Goal: Obtain resource: Download file/media

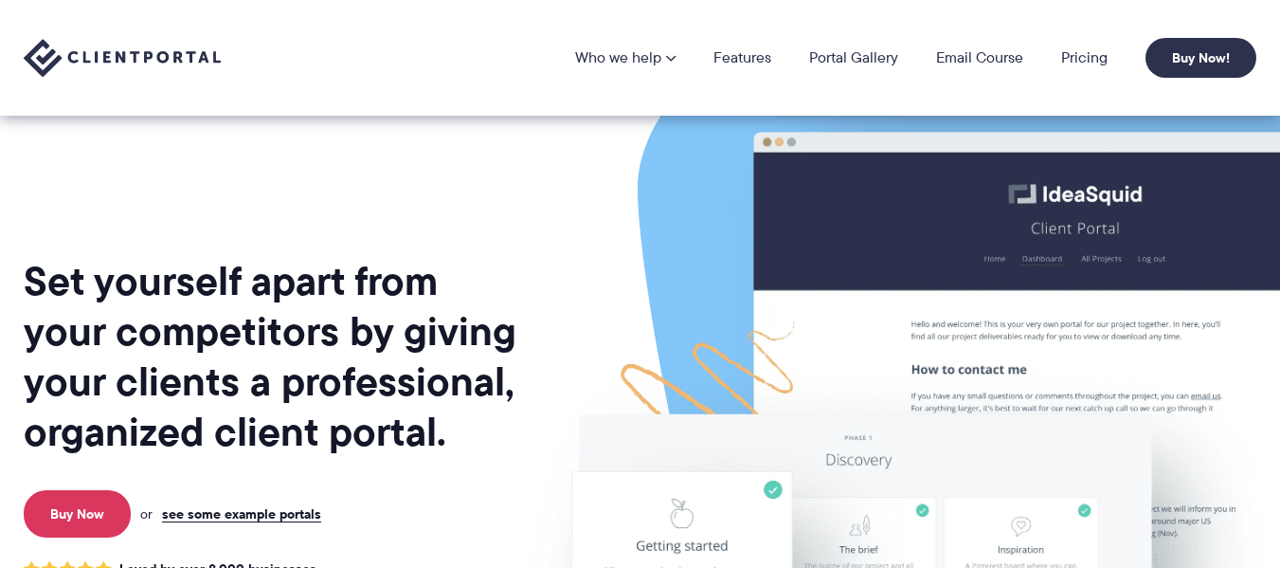
scroll to position [284, 0]
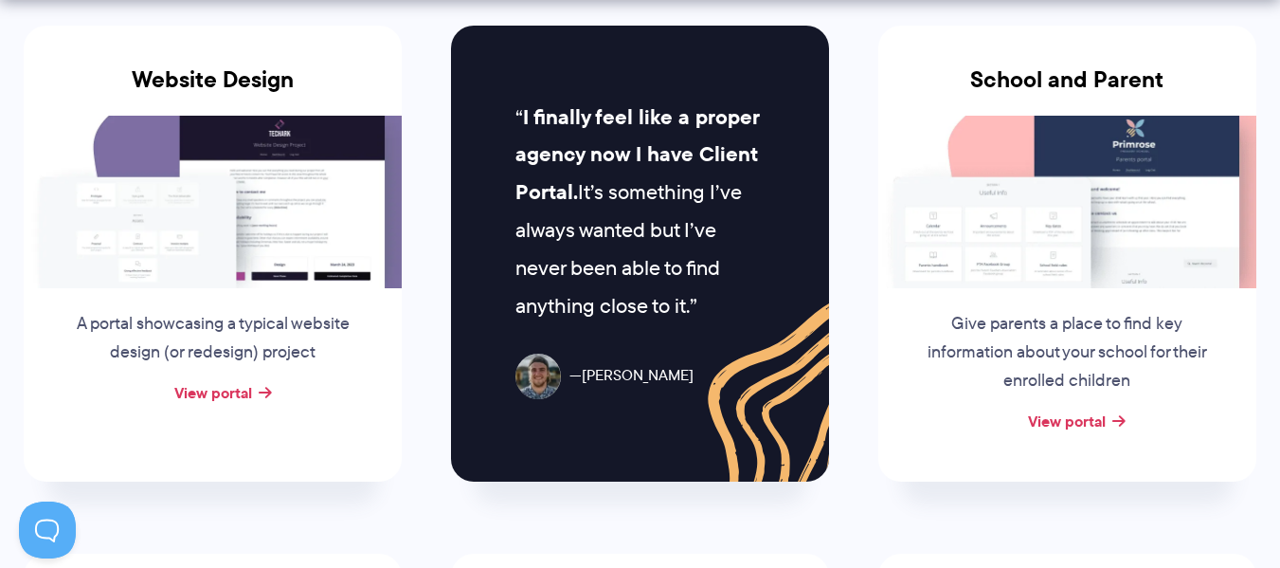
click at [224, 369] on div "A portal showcasing a typical website design (or redesign) project" at bounding box center [213, 333] width 326 height 91
click at [217, 384] on link "View portal" at bounding box center [213, 392] width 78 height 23
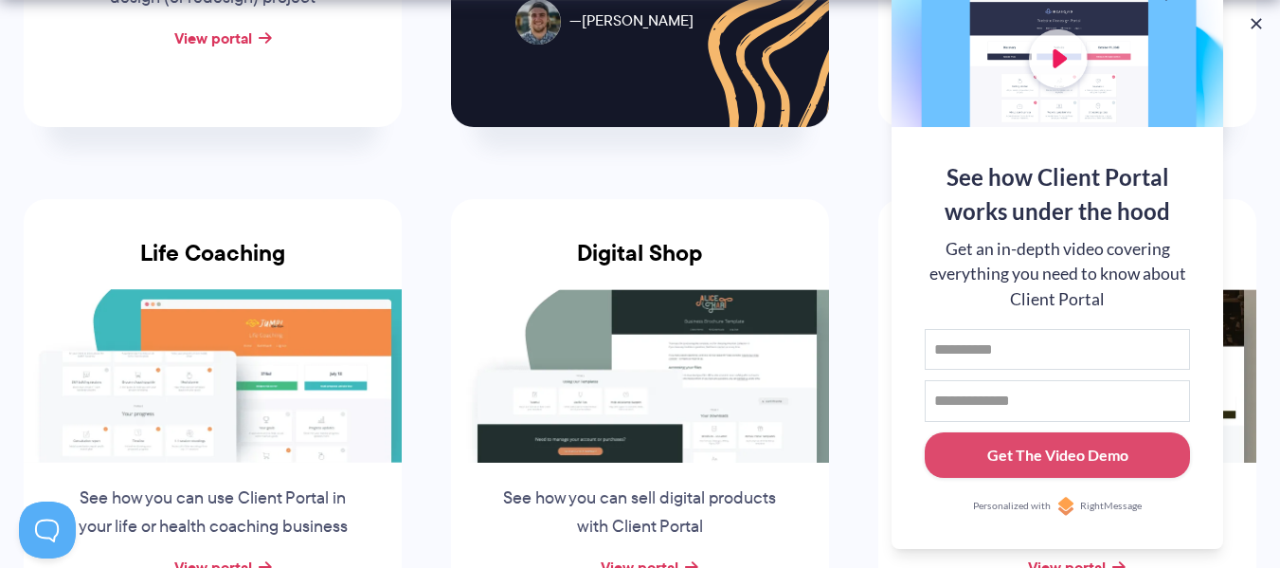
scroll to position [1611, 0]
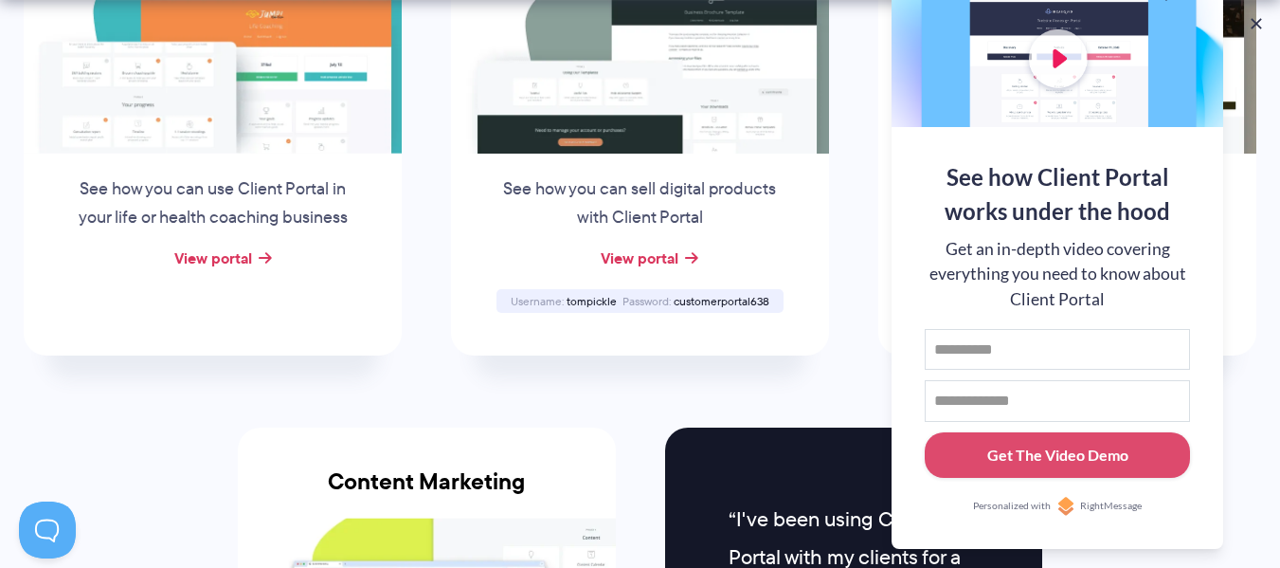
click at [1238, 32] on img at bounding box center [1067, 66] width 378 height 173
click at [1258, 21] on button at bounding box center [1256, 23] width 23 height 23
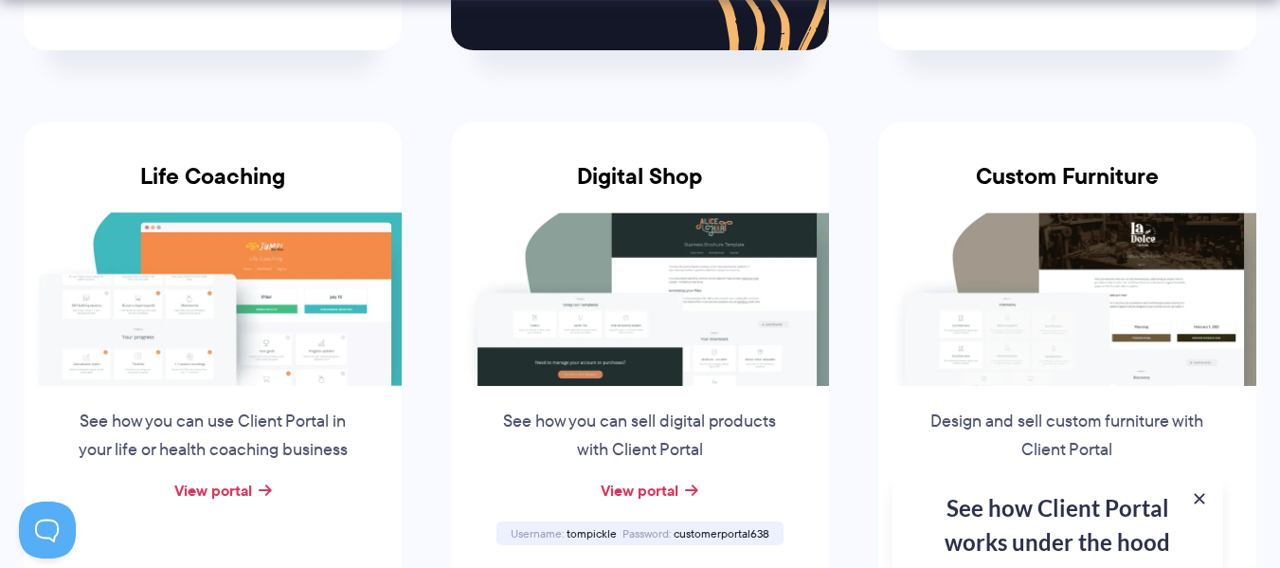
scroll to position [1421, 0]
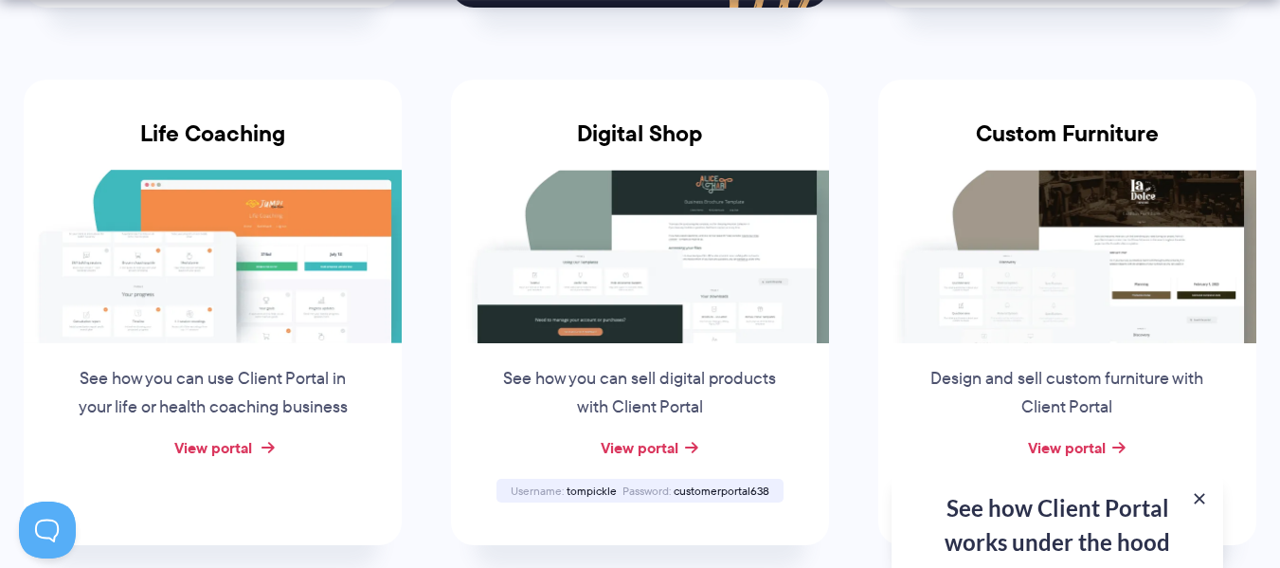
click at [223, 452] on link "View portal" at bounding box center [213, 447] width 78 height 23
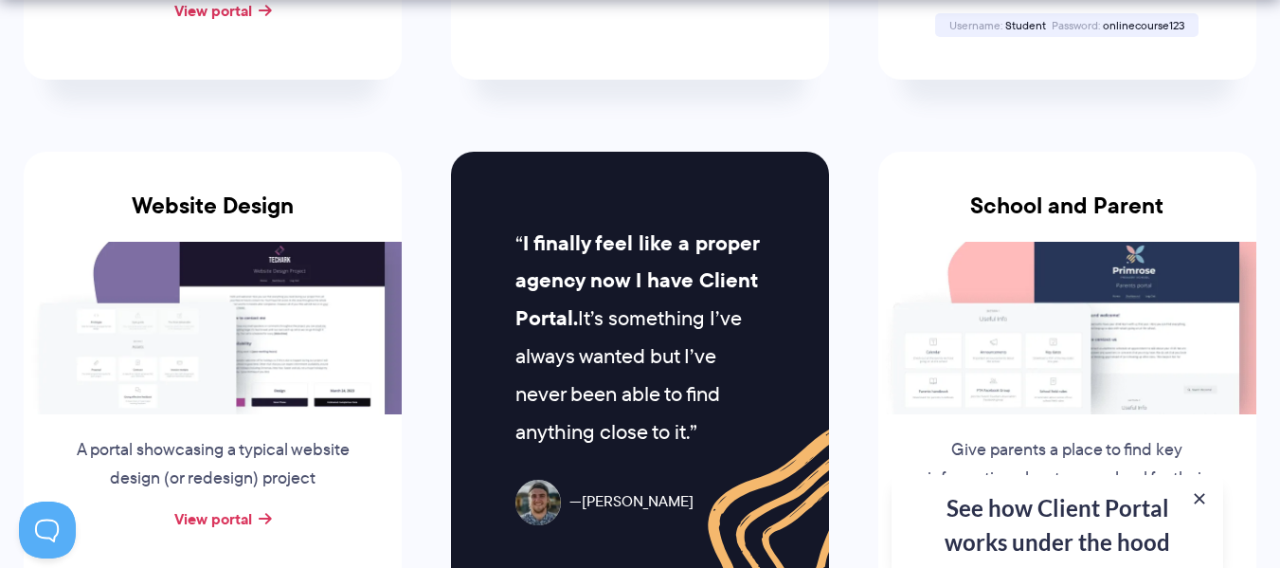
scroll to position [853, 0]
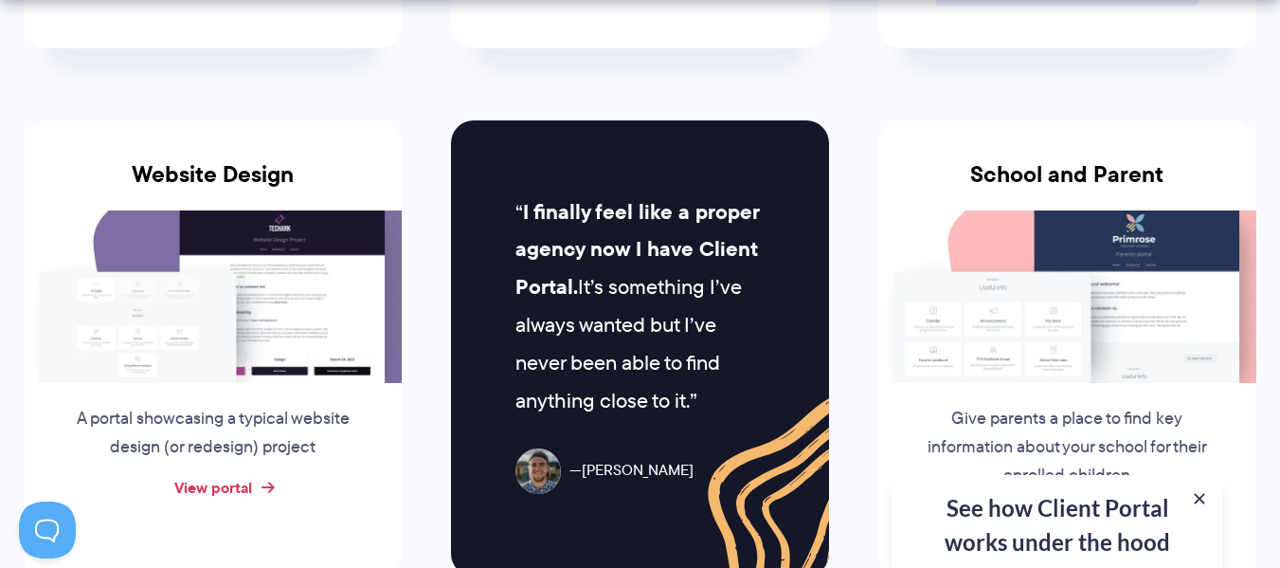
click at [228, 497] on link "View portal" at bounding box center [213, 487] width 78 height 23
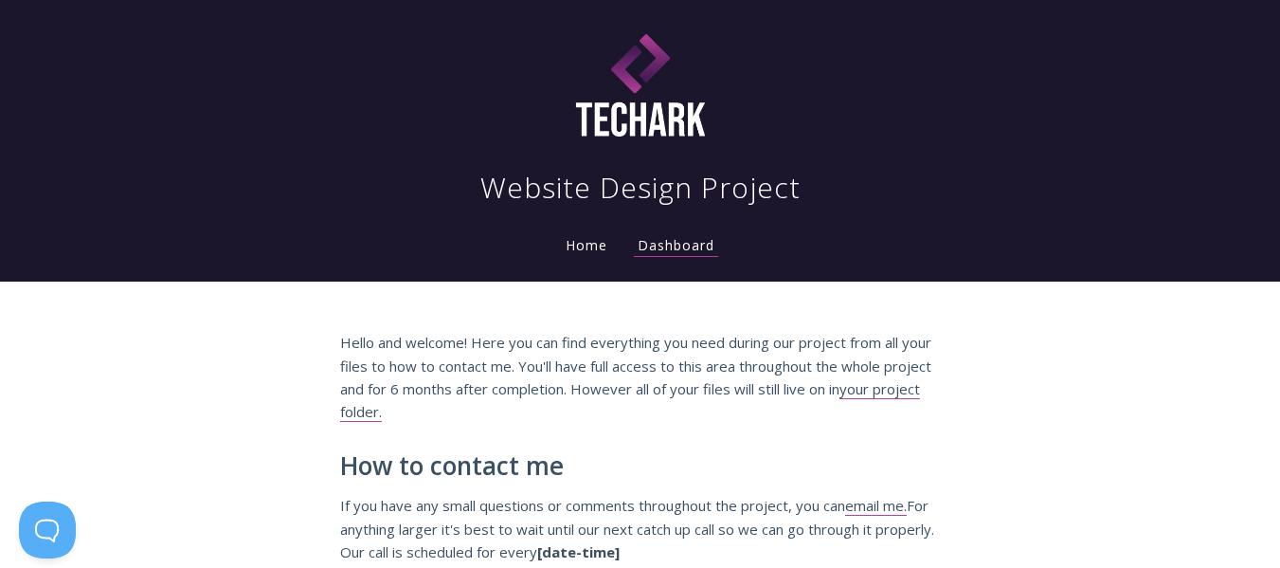
click at [566, 242] on link "Home" at bounding box center [586, 245] width 49 height 18
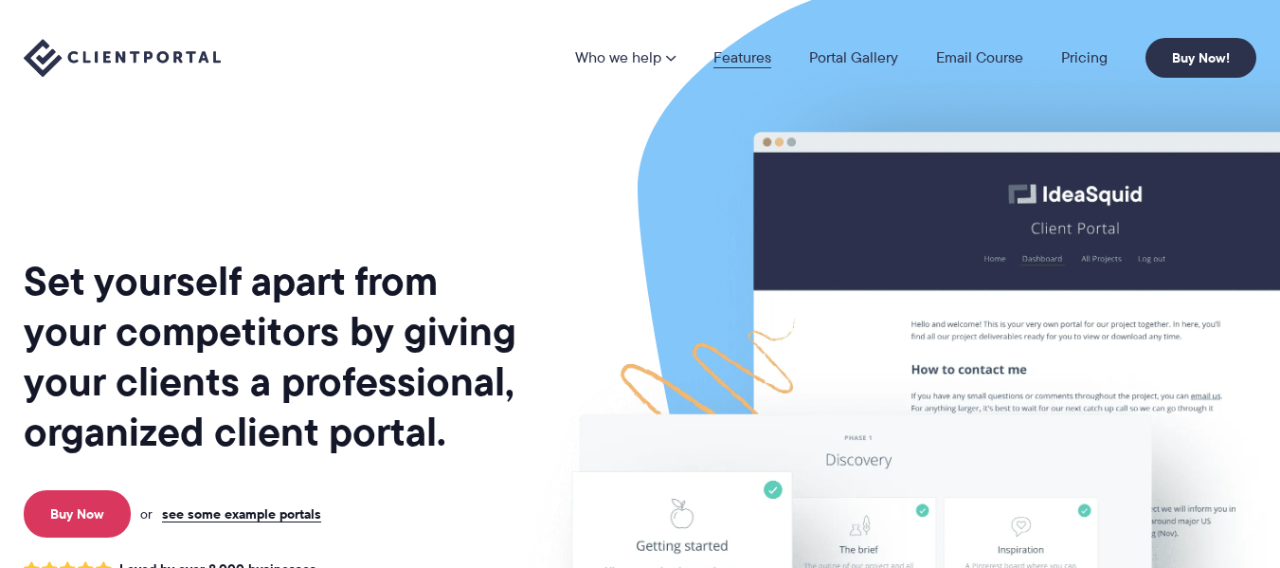
click at [742, 51] on link "Features" at bounding box center [743, 57] width 58 height 15
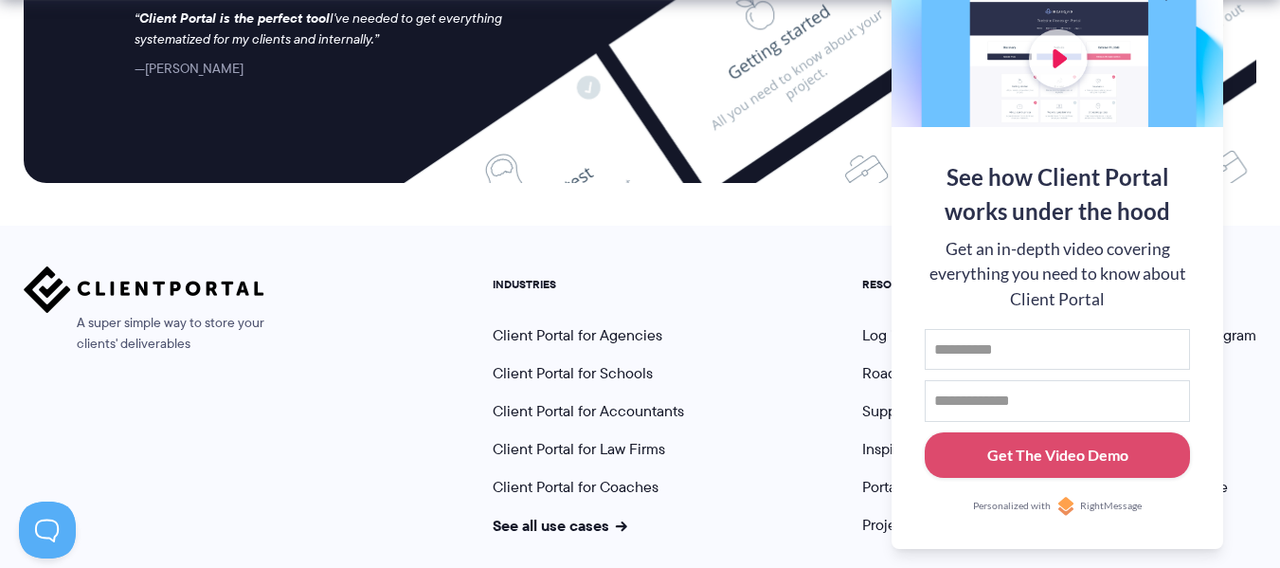
scroll to position [5292, 0]
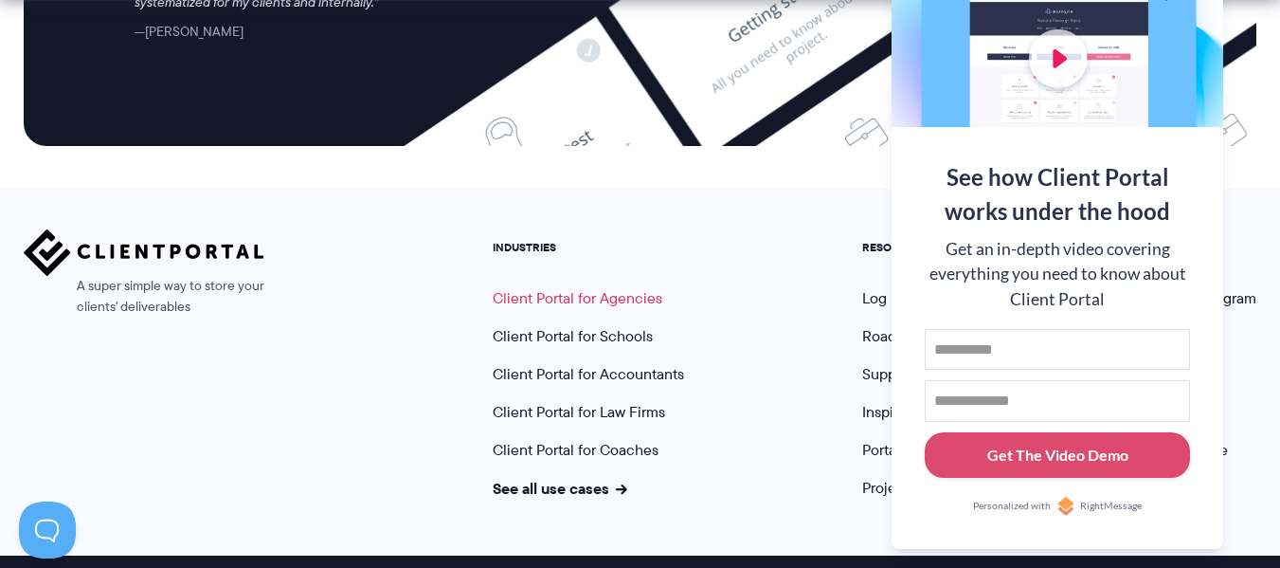
click at [586, 287] on link "Client Portal for Agencies" at bounding box center [578, 298] width 170 height 22
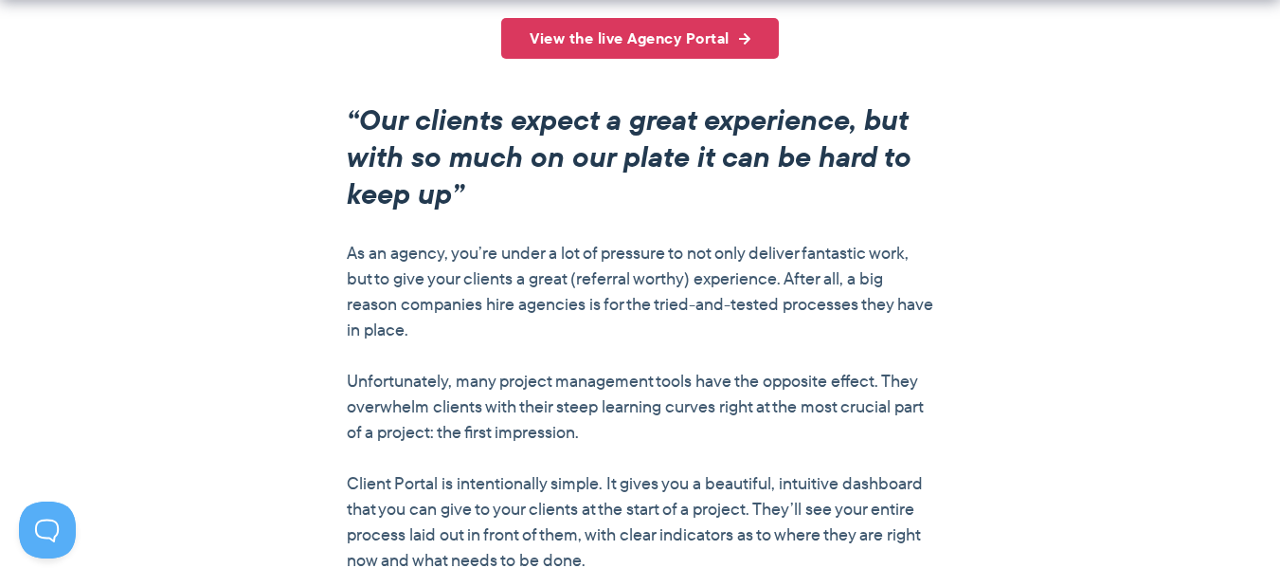
scroll to position [1516, 0]
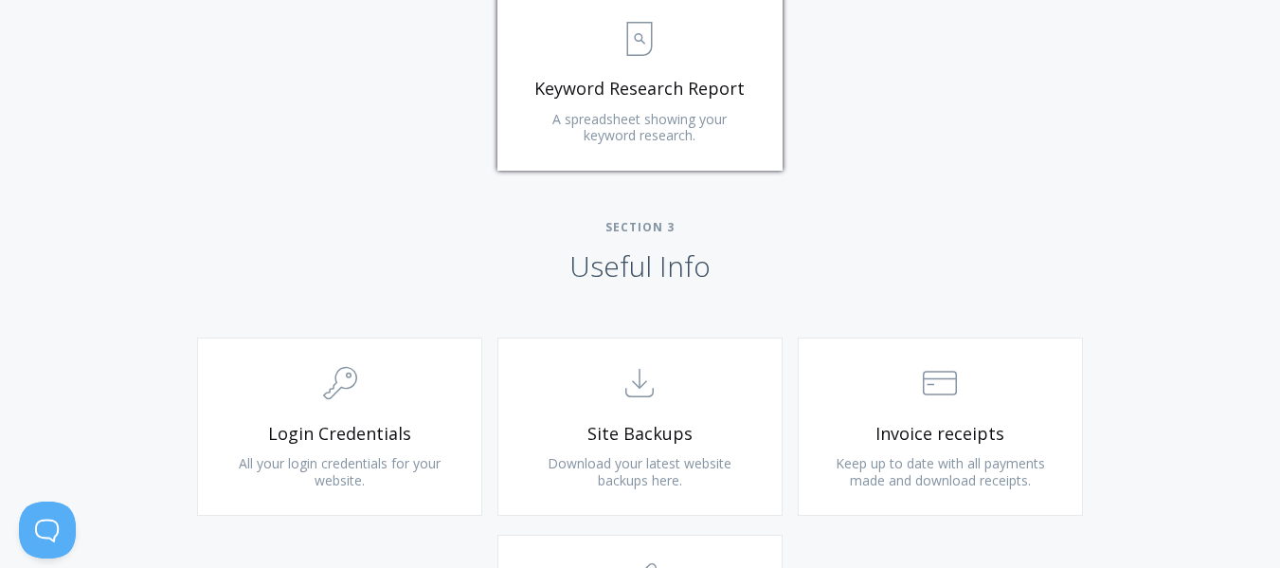
scroll to position [1800, 0]
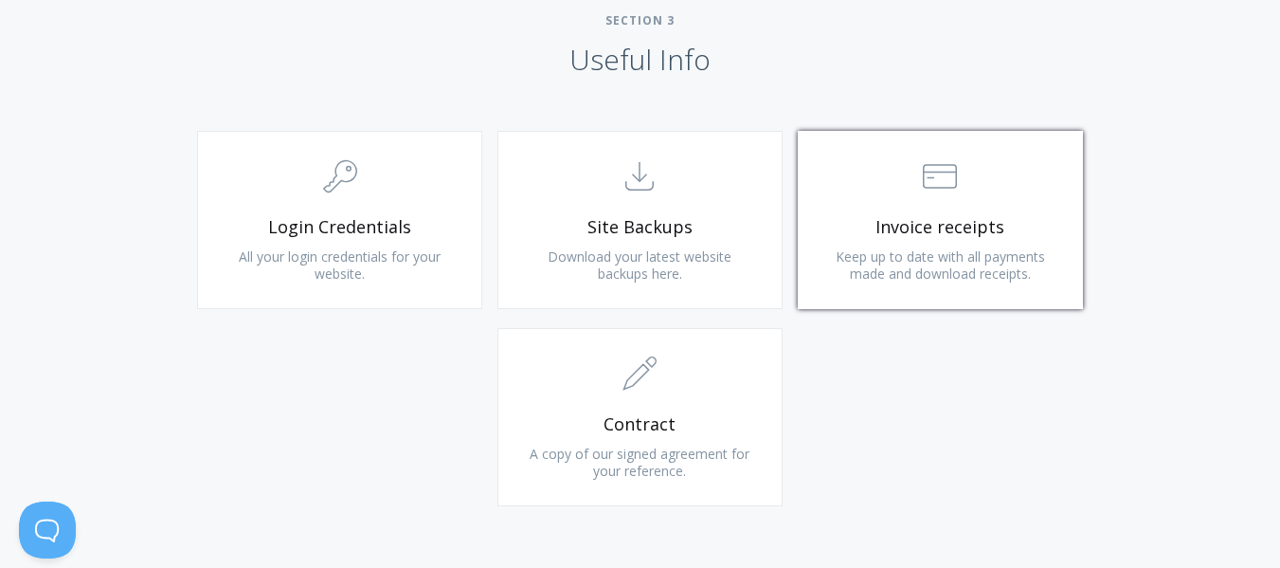
click at [878, 280] on span "Keep up to date with all payments made and download receipts." at bounding box center [940, 264] width 209 height 35
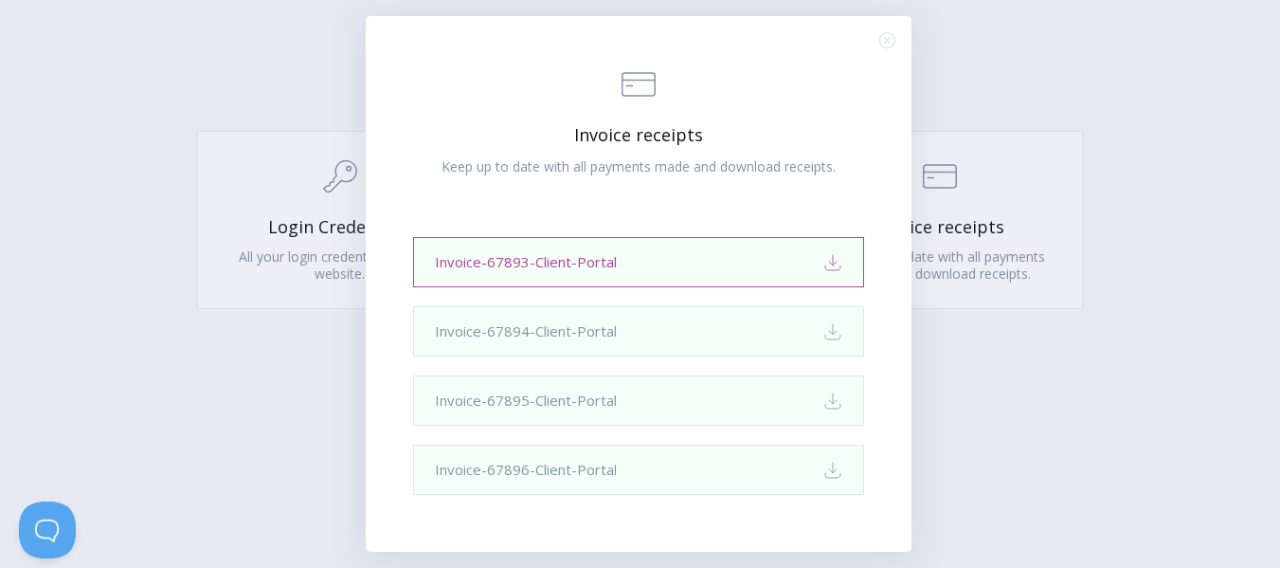
click at [555, 262] on link "Invoice-67893-Client-Portal Download" at bounding box center [638, 262] width 451 height 50
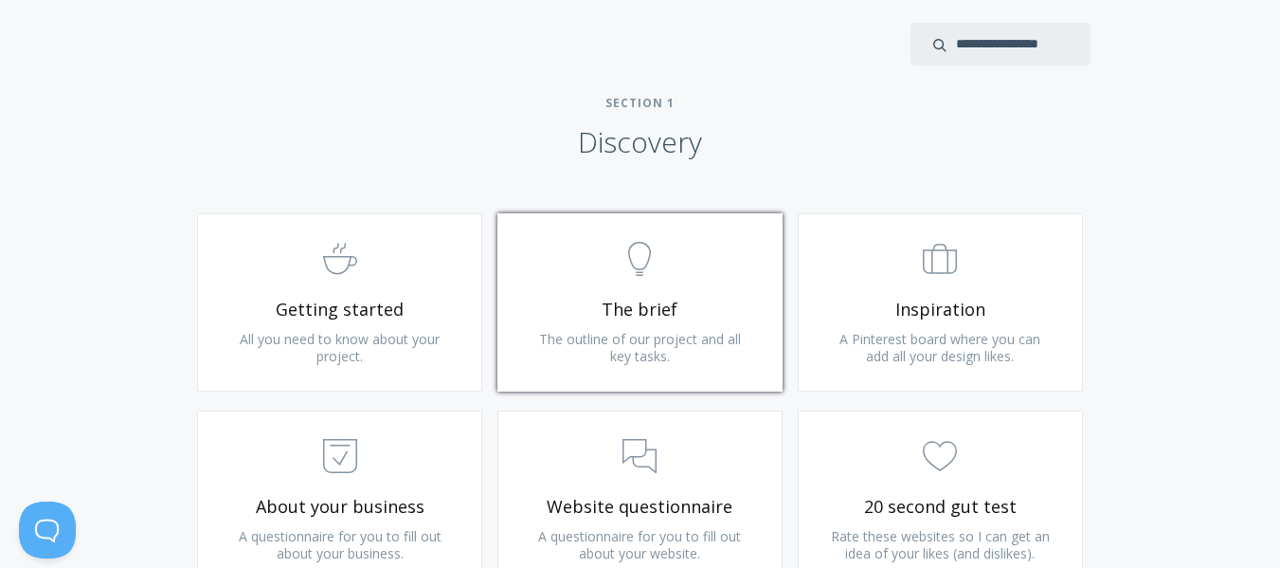
scroll to position [1137, 0]
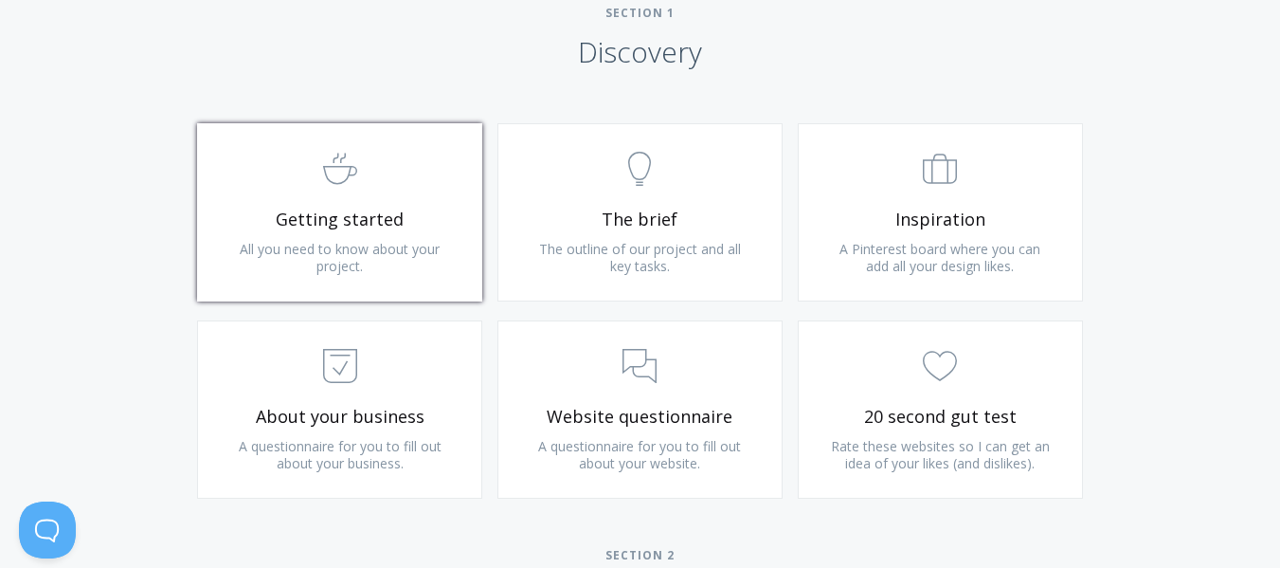
click at [352, 212] on span "Getting started" at bounding box center [339, 219] width 226 height 22
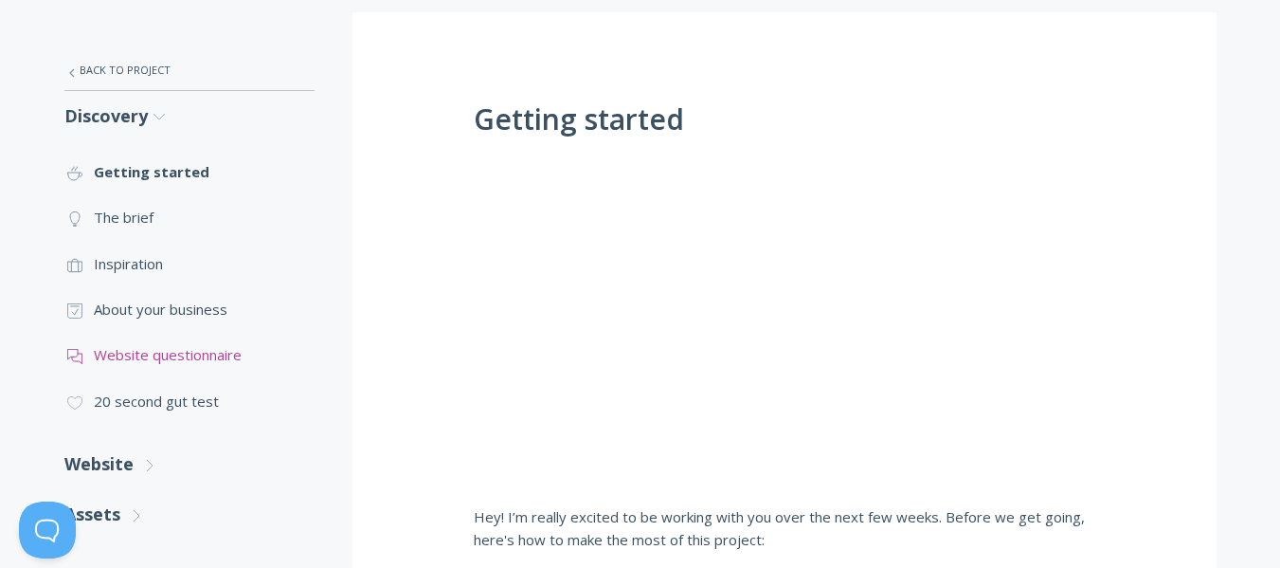
scroll to position [474, 0]
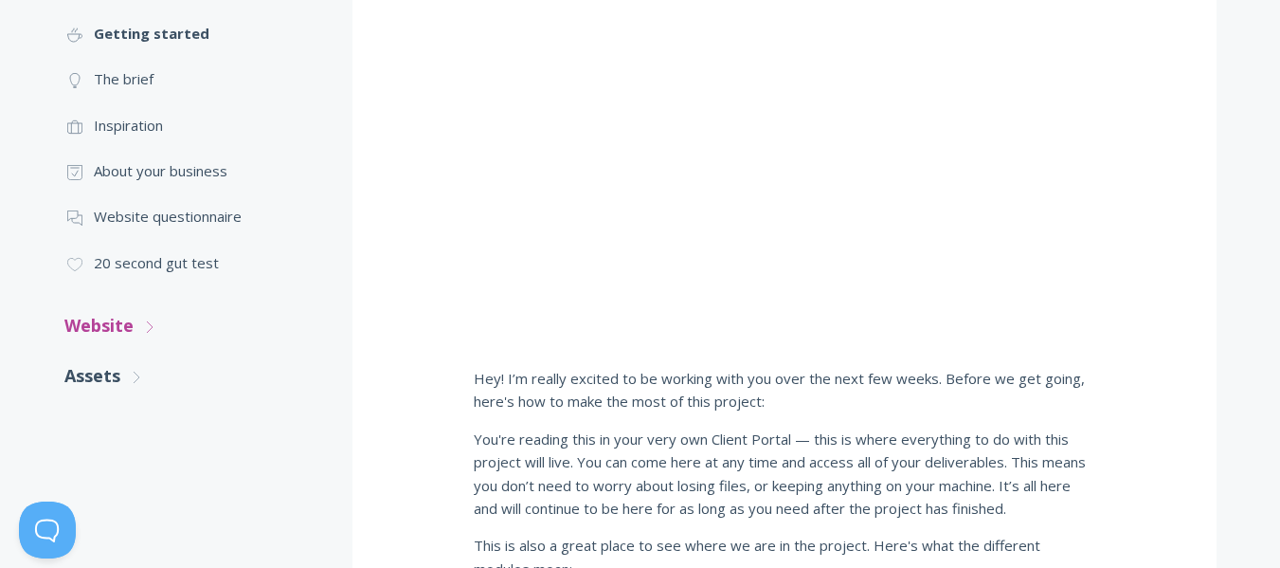
click at [182, 337] on link "Website .st0{fill:none;stroke:#000000;stroke-width:2;stroke-miterlimit:10;} Unt…" at bounding box center [189, 325] width 250 height 50
click at [161, 400] on link ".st0{fill:none;stroke:#000000;stroke-width:2;stroke-miterlimit:10;} Untitled-16…" at bounding box center [189, 380] width 250 height 45
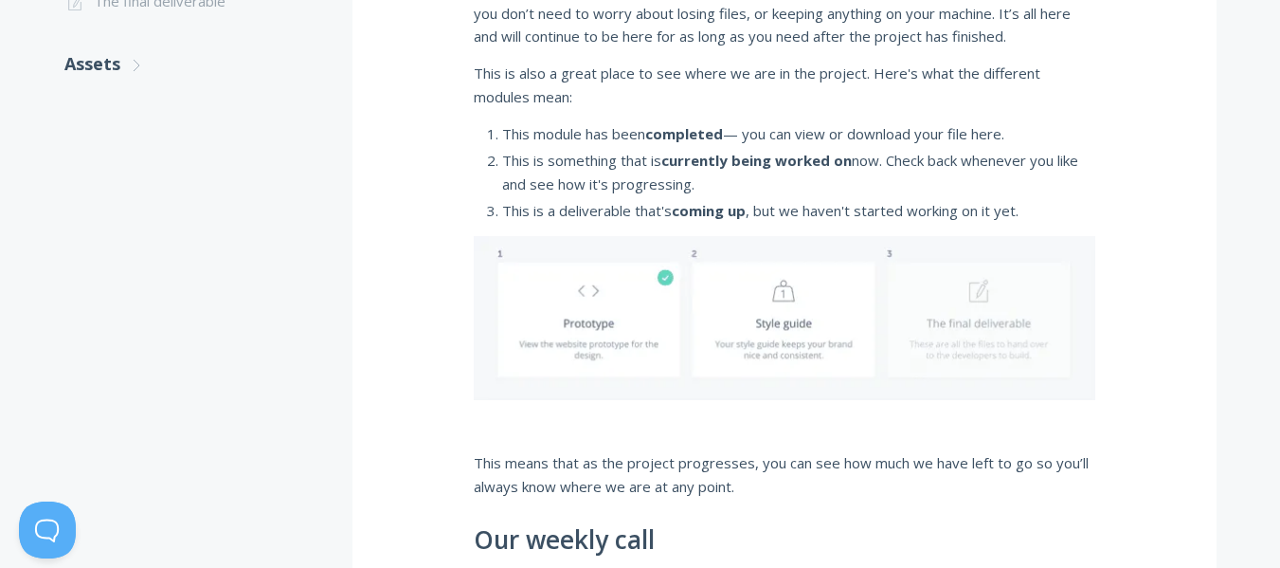
scroll to position [948, 0]
